Goal: Transaction & Acquisition: Subscribe to service/newsletter

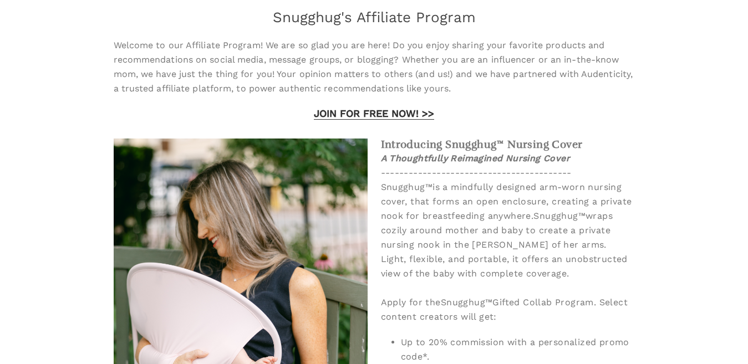
scroll to position [111, 0]
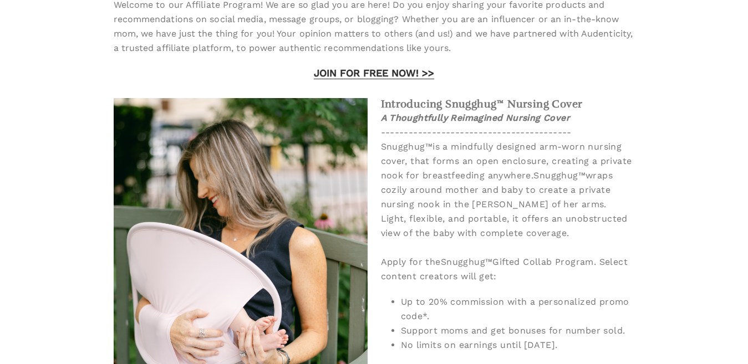
click at [373, 74] on strong "JOIN FOR FREE NOW! >>" at bounding box center [374, 73] width 120 height 12
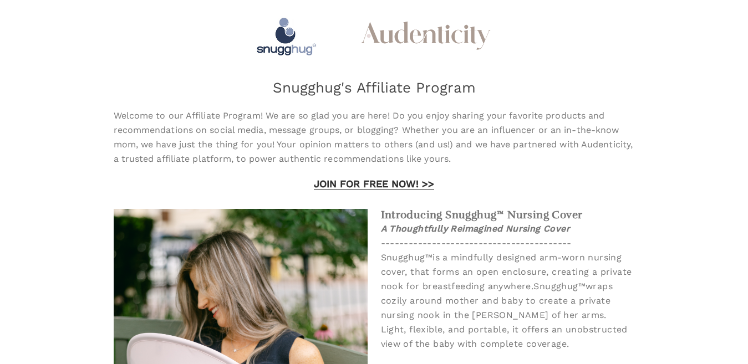
scroll to position [111, 0]
